Goal: Task Accomplishment & Management: Manage account settings

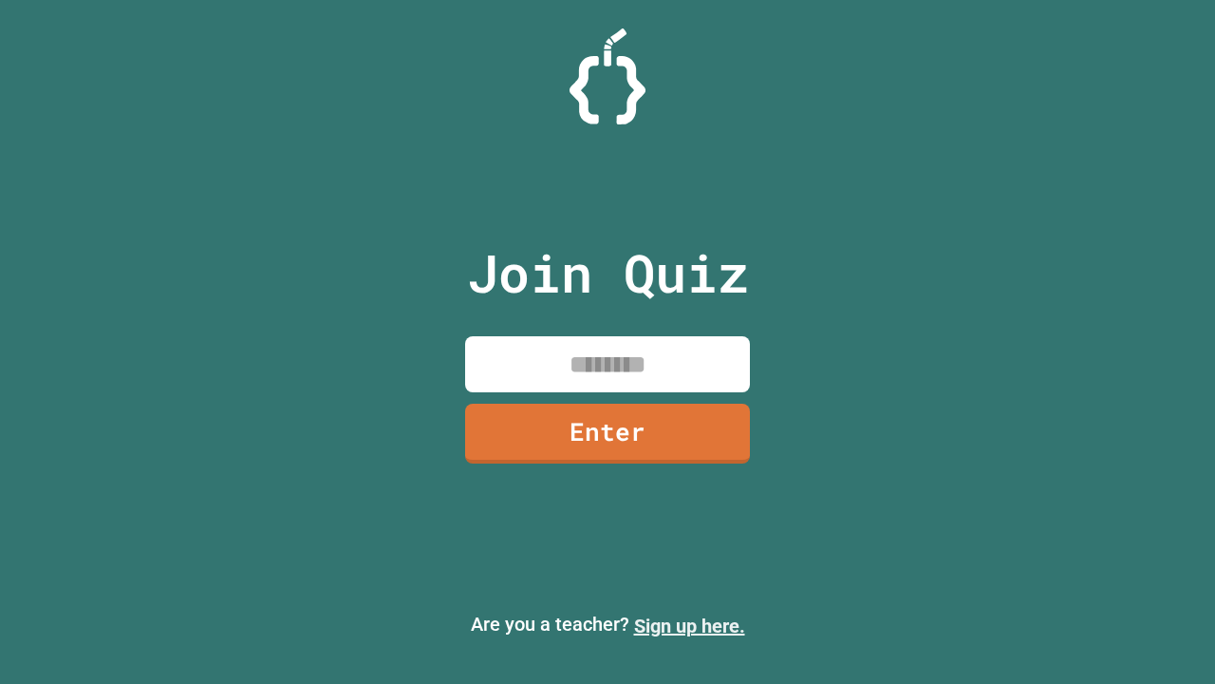
click at [689, 626] on link "Sign up here." at bounding box center [689, 625] width 111 height 23
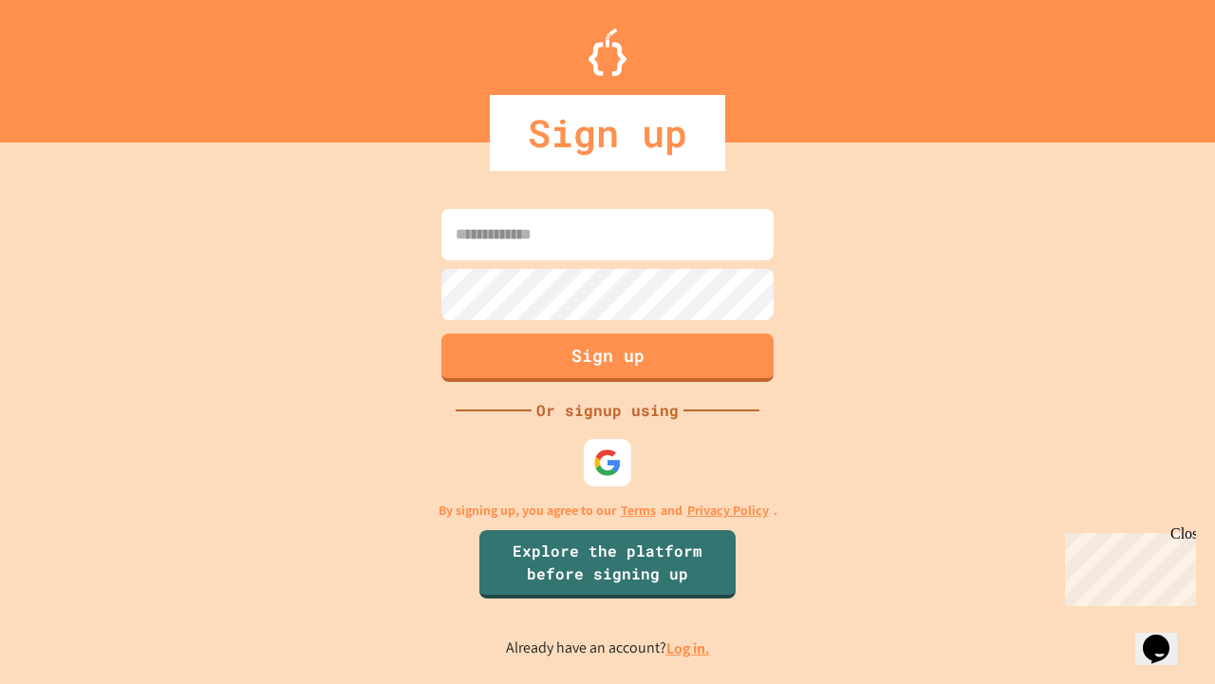
click at [689, 647] on link "Log in." at bounding box center [688, 648] width 44 height 20
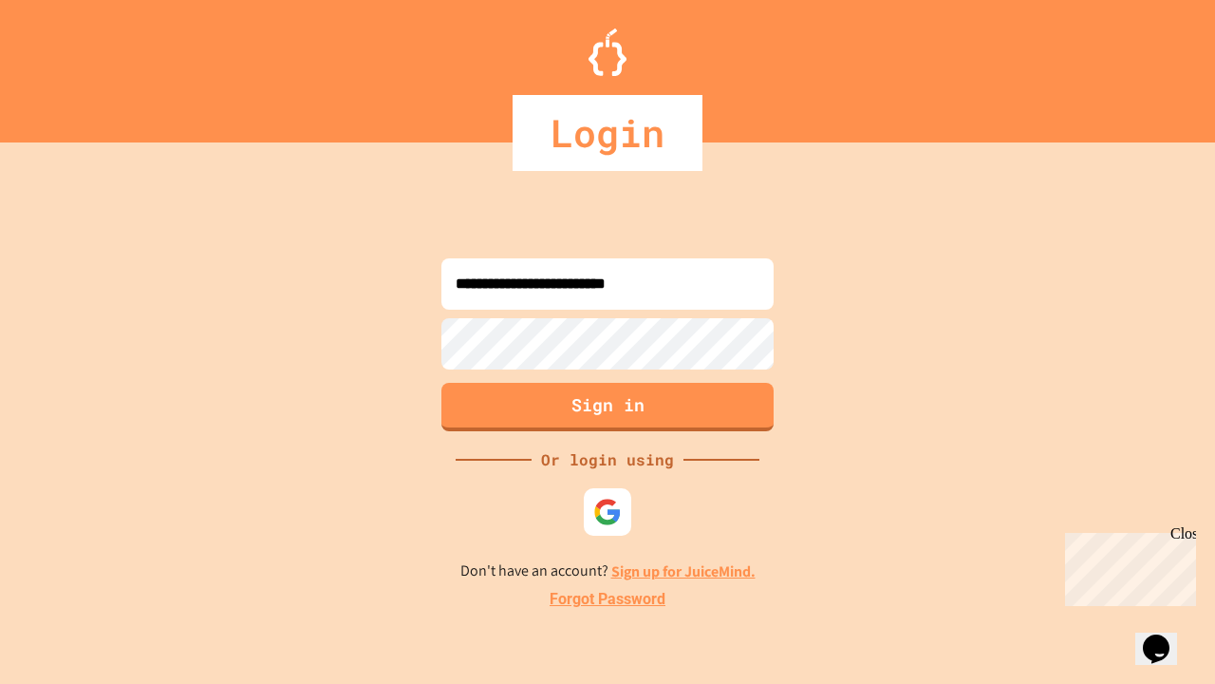
type input "**********"
